Goal: Task Accomplishment & Management: Use online tool/utility

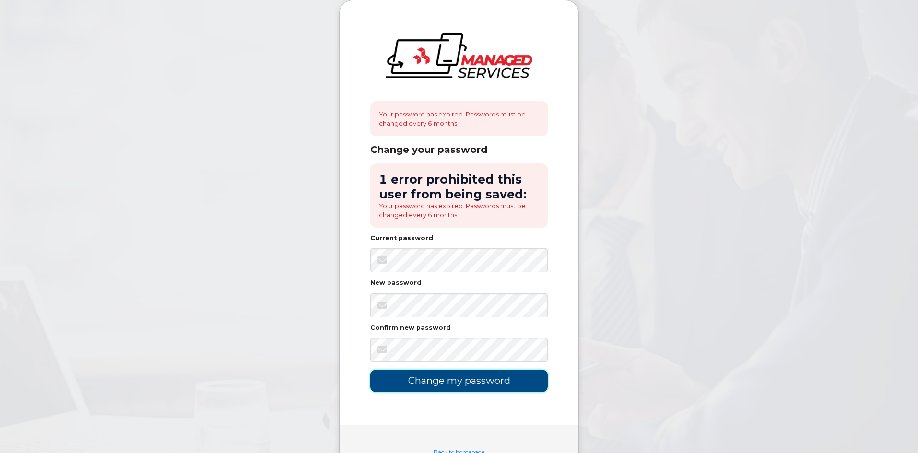
click at [417, 377] on input "Change my password" at bounding box center [459, 381] width 178 height 23
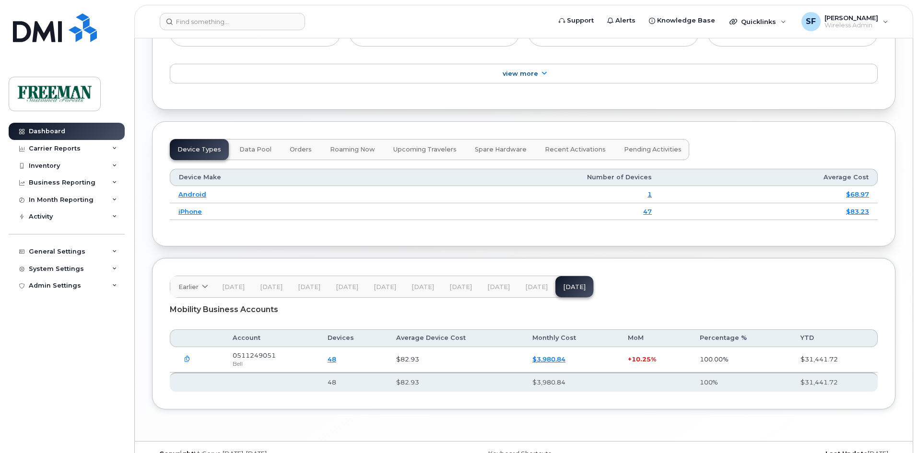
scroll to position [1192, 0]
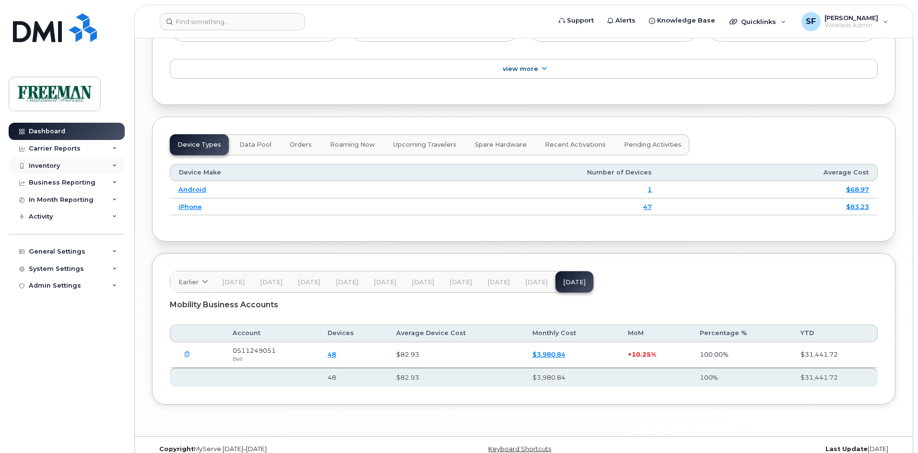
click at [60, 164] on div "Inventory" at bounding box center [67, 165] width 116 height 17
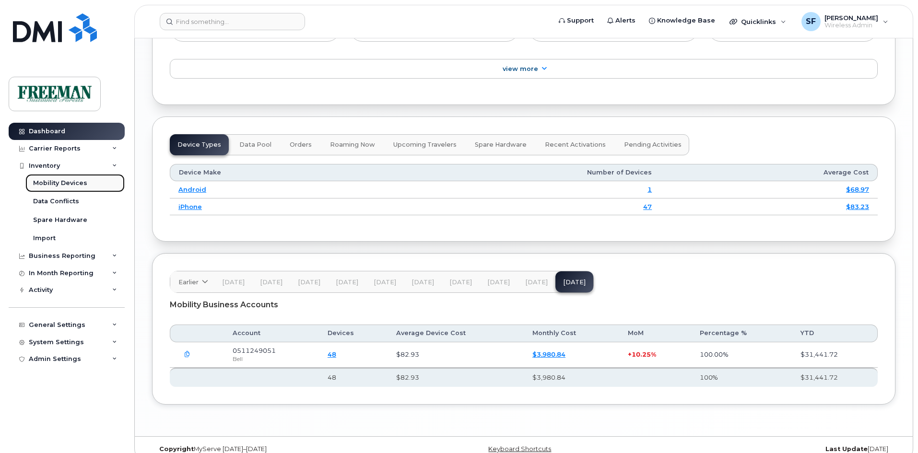
click at [50, 180] on div "Mobility Devices" at bounding box center [60, 183] width 54 height 9
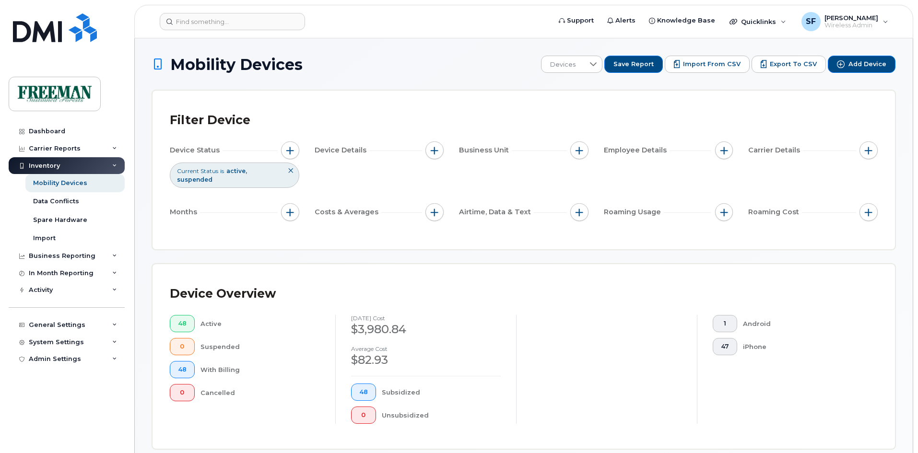
click at [291, 172] on icon at bounding box center [291, 171] width 6 height 6
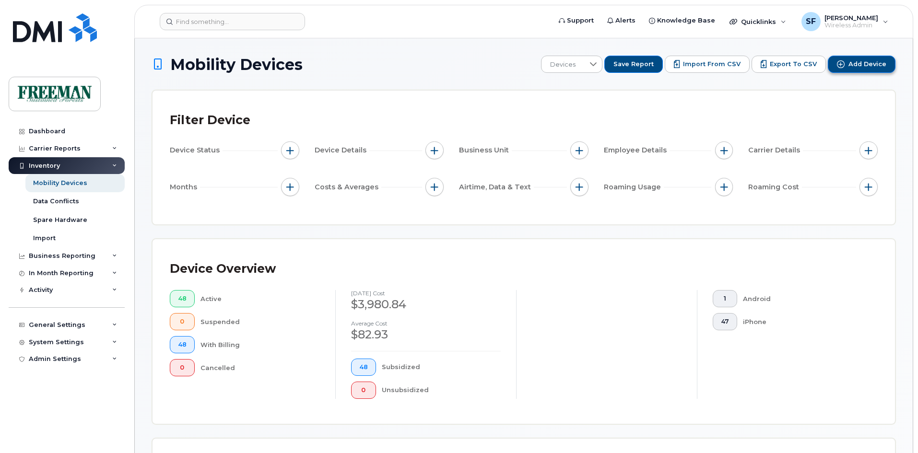
click at [847, 65] on button "Add Device" at bounding box center [862, 64] width 68 height 17
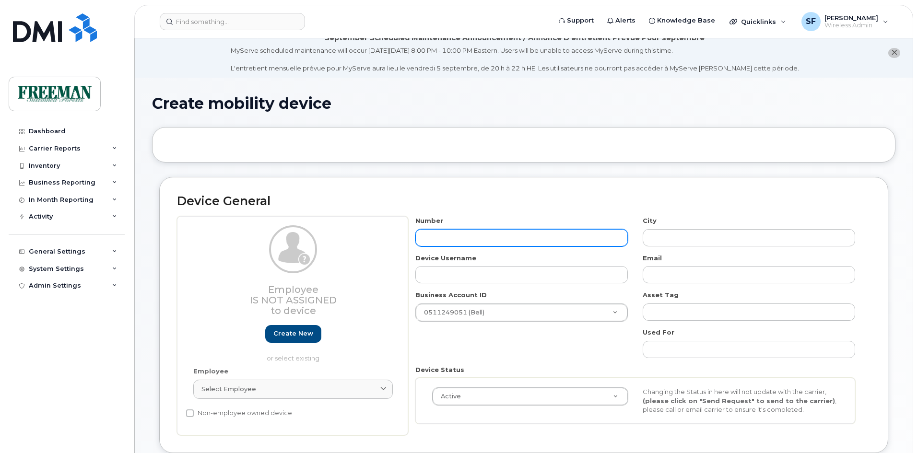
scroll to position [12, 0]
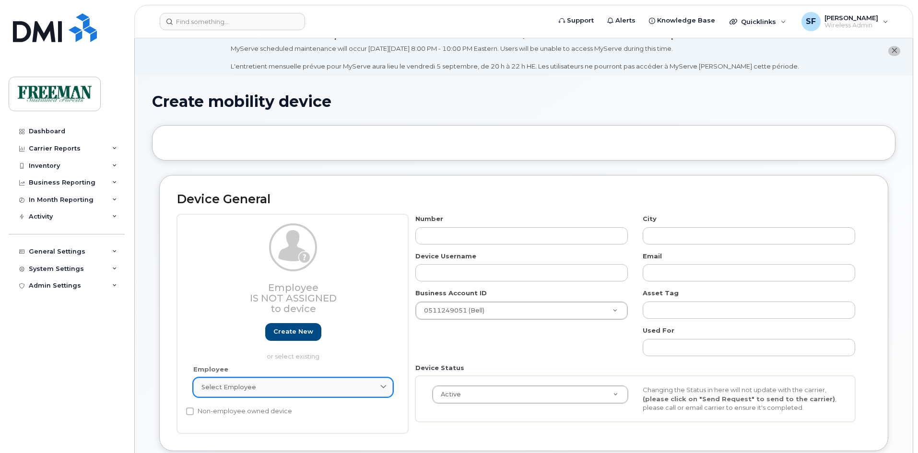
click at [383, 386] on icon at bounding box center [383, 387] width 6 height 6
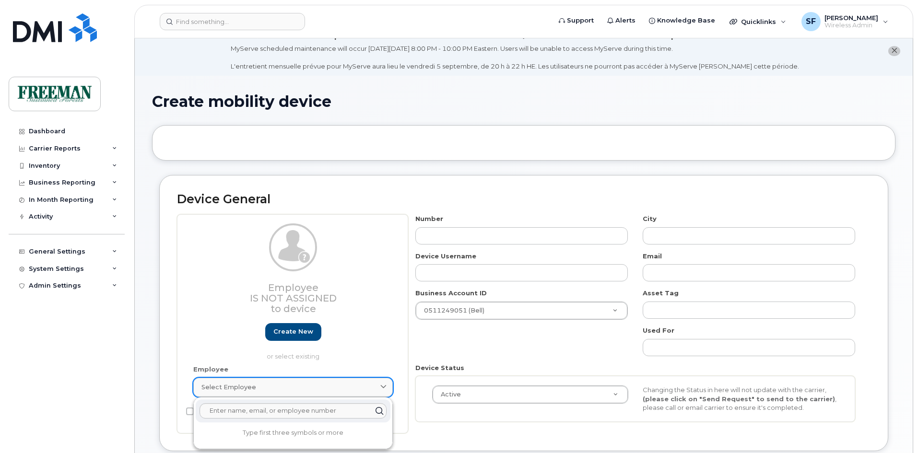
click at [382, 384] on icon at bounding box center [383, 387] width 6 height 6
click at [380, 355] on p "or select existing" at bounding box center [293, 356] width 200 height 9
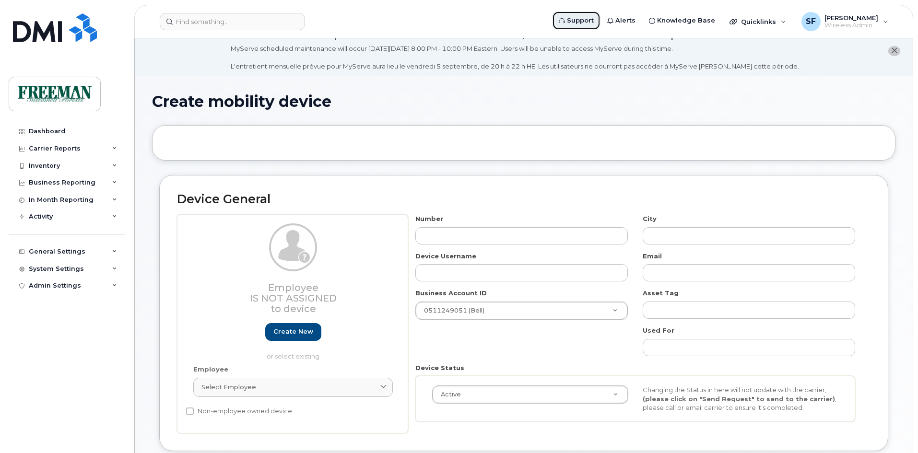
click at [565, 18] on icon at bounding box center [562, 21] width 6 height 6
